Goal: Navigation & Orientation: Go to known website

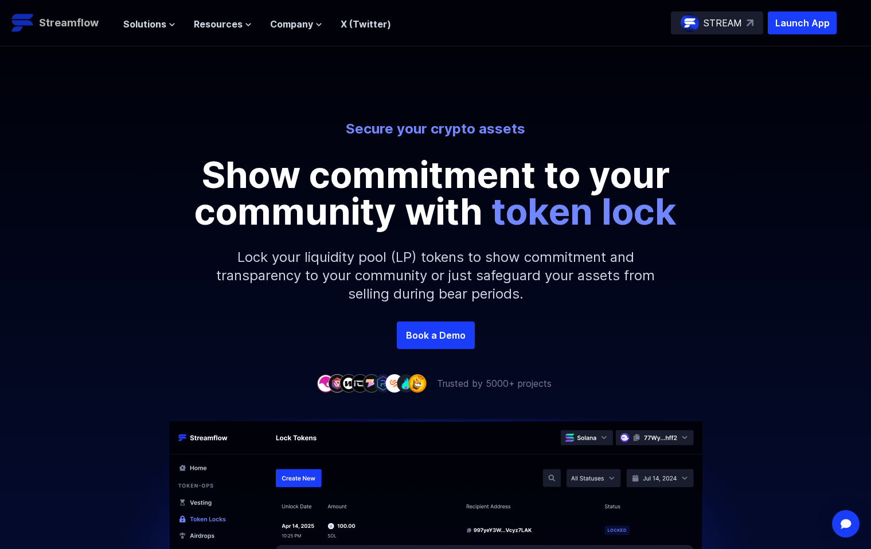
click at [52, 24] on p "Streamflow" at bounding box center [69, 23] width 60 height 16
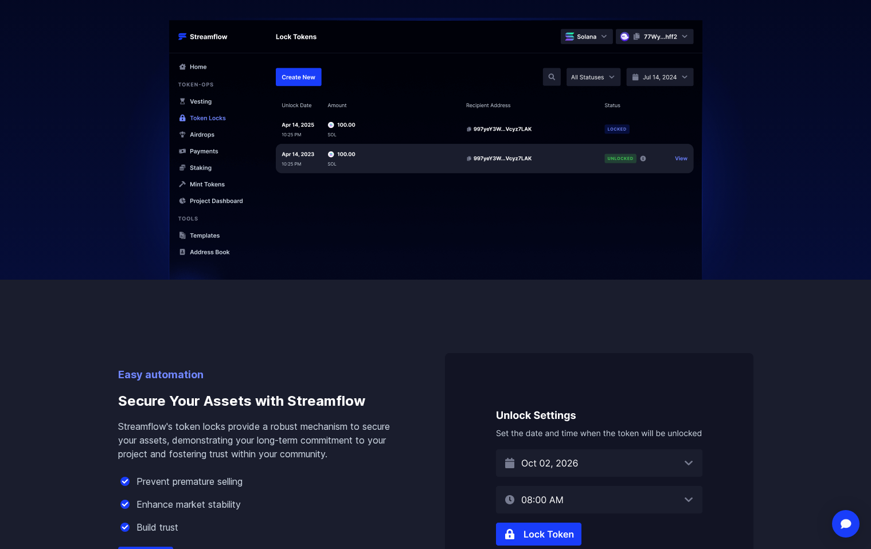
scroll to position [688, 0]
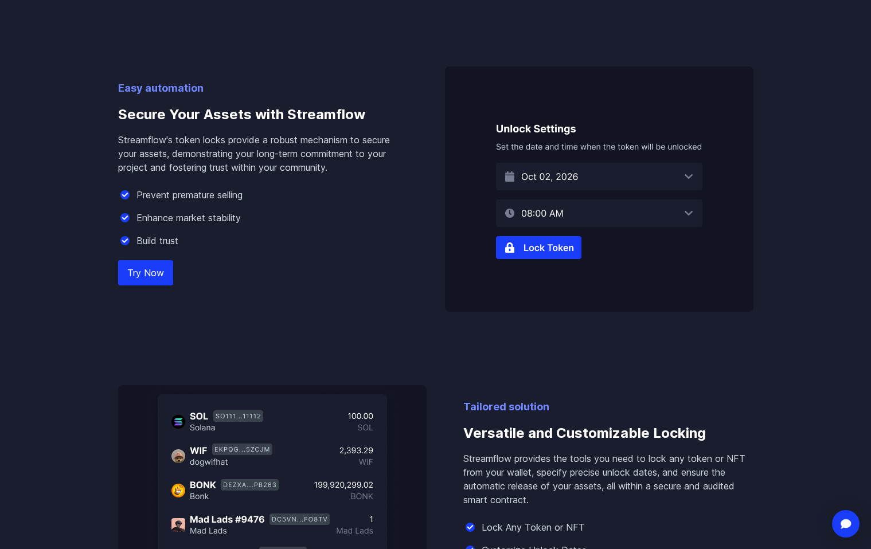
click at [642, 169] on img at bounding box center [599, 189] width 308 height 245
click at [698, 169] on img at bounding box center [599, 189] width 308 height 245
click at [547, 245] on img at bounding box center [599, 189] width 308 height 245
click at [155, 276] on link "Try Now" at bounding box center [145, 272] width 55 height 25
